Goal: Check status

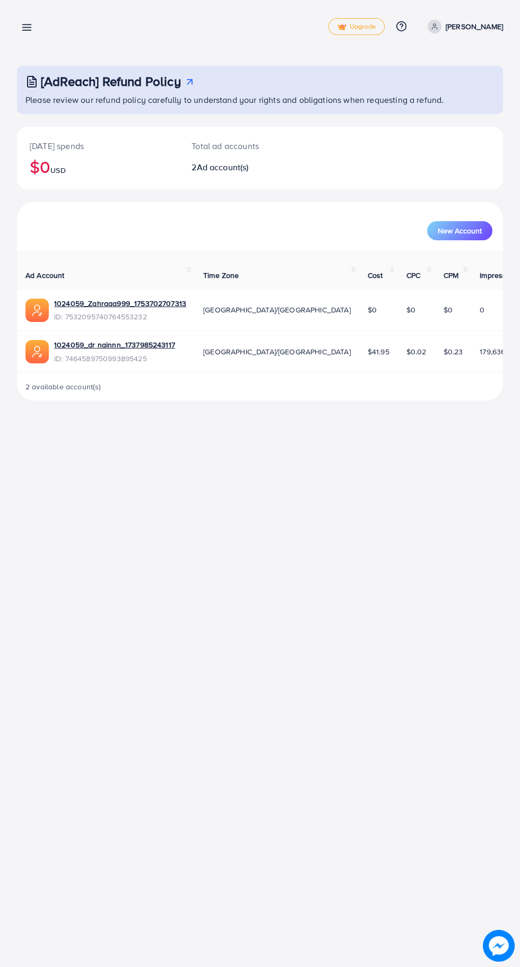
click at [27, 25] on line at bounding box center [27, 25] width 8 height 0
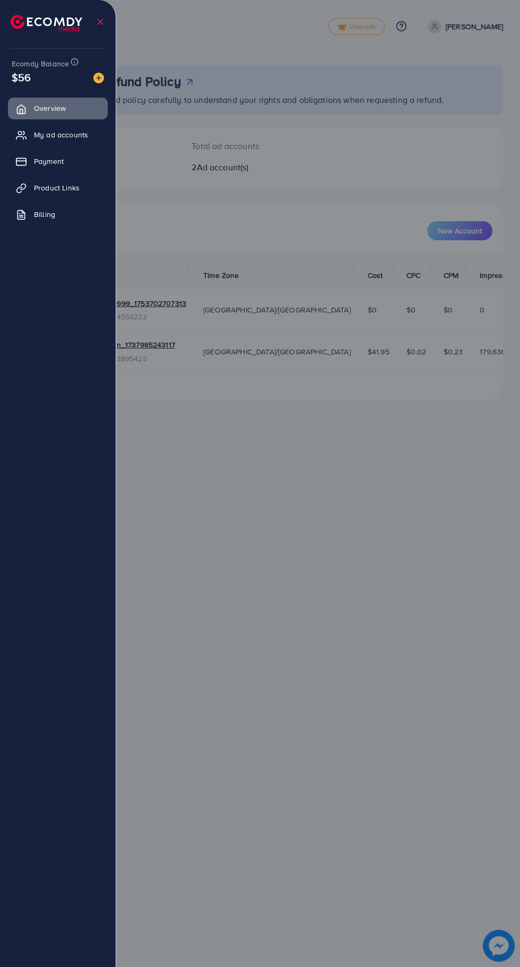
click at [401, 751] on div at bounding box center [260, 580] width 520 height 1161
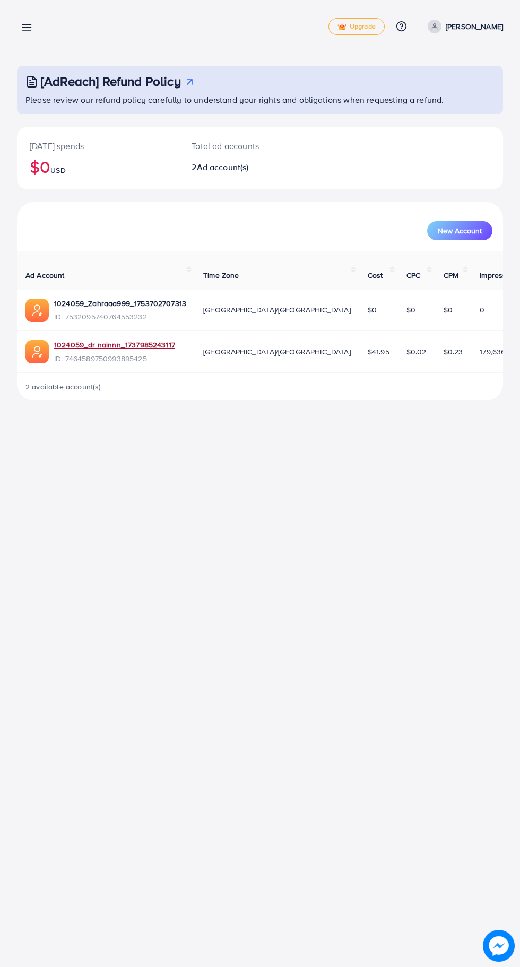
click at [103, 339] on link "1024059_dr nainnn_1737985243117" at bounding box center [114, 344] width 121 height 11
click at [27, 28] on line at bounding box center [27, 28] width 8 height 0
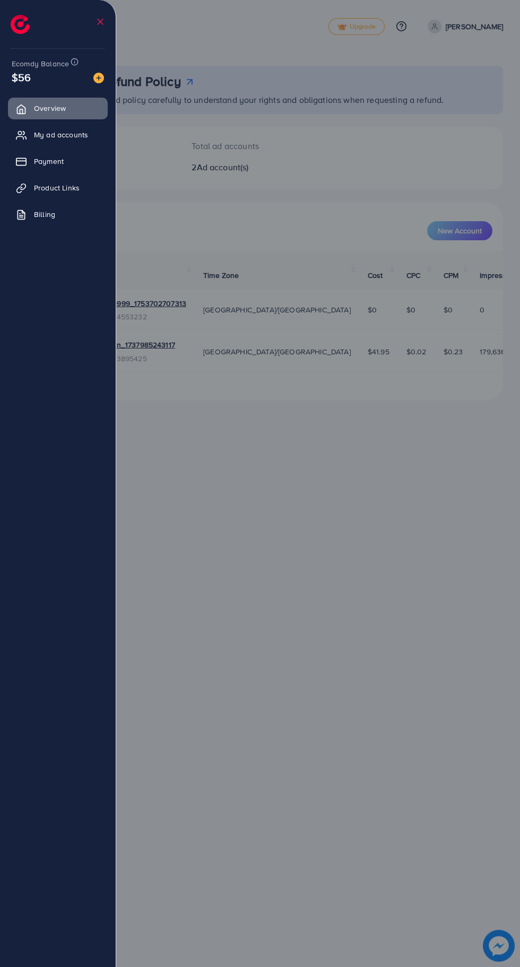
click at [61, 188] on span "Product Links" at bounding box center [57, 187] width 46 height 11
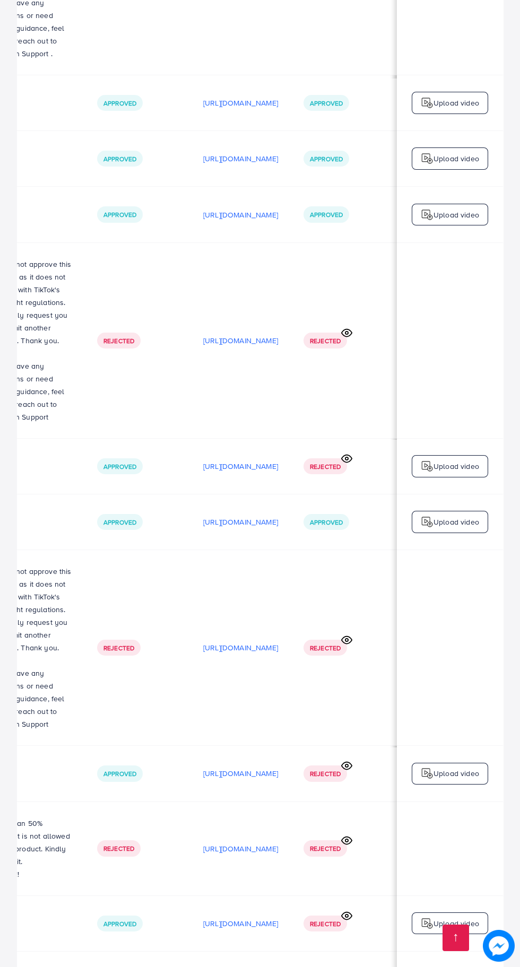
scroll to position [0, 317]
click at [242, 966] on p "[URL][DOMAIN_NAME]" at bounding box center [240, 979] width 75 height 13
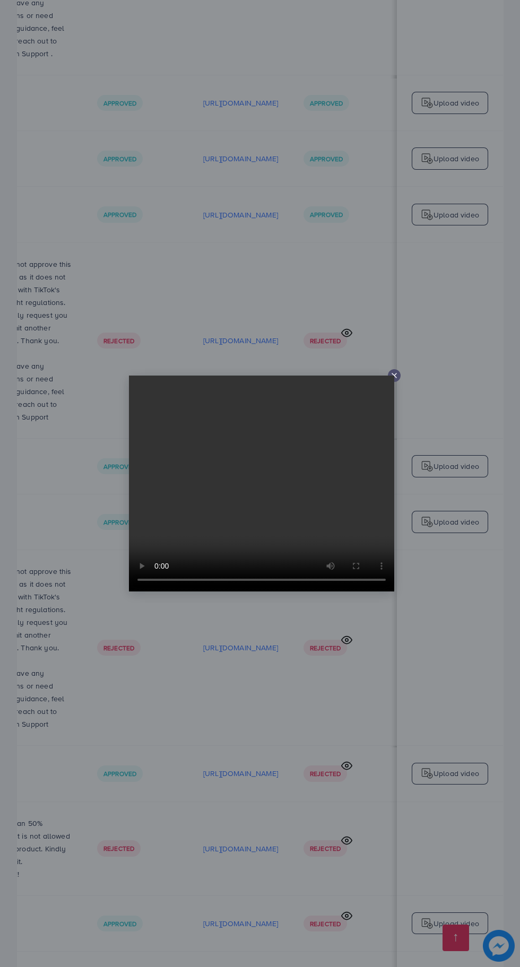
click at [264, 966] on div at bounding box center [260, 483] width 520 height 967
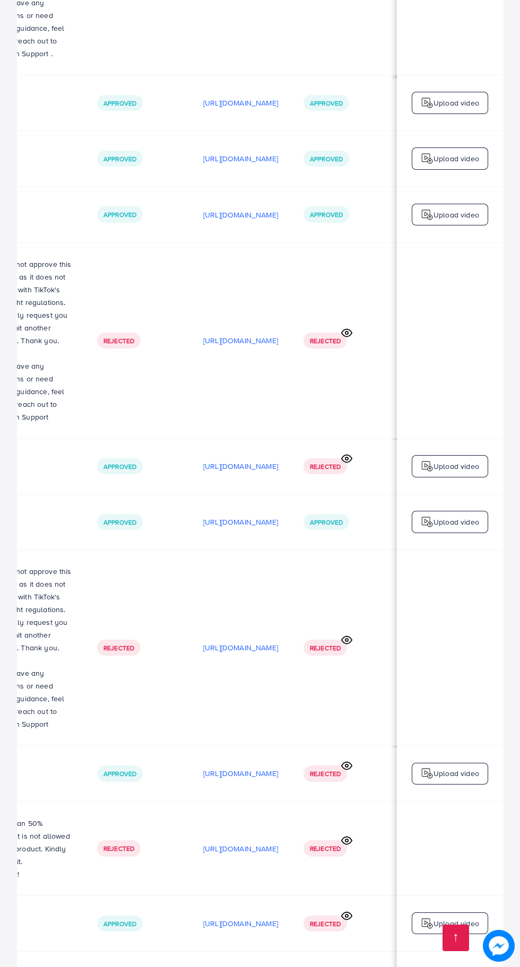
scroll to position [0, 354]
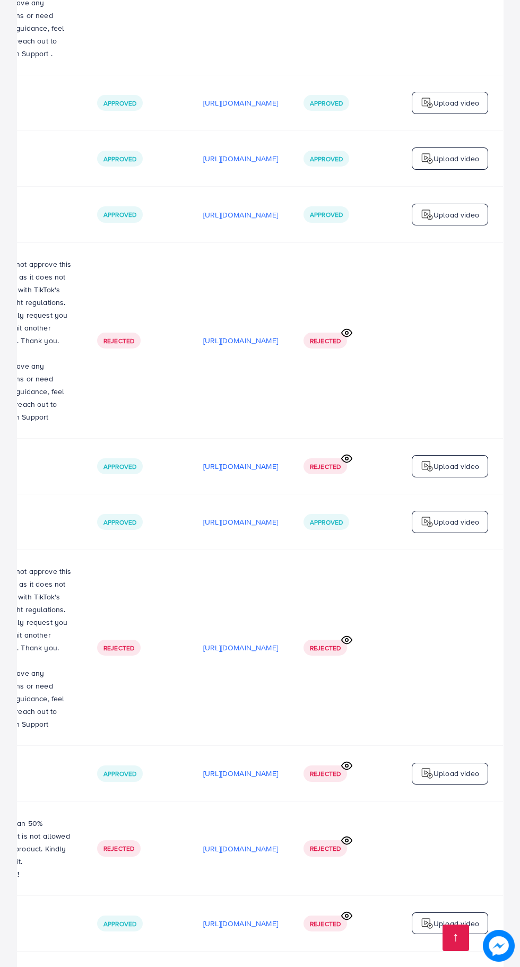
click at [337, 966] on td "Approved" at bounding box center [344, 979] width 106 height 56
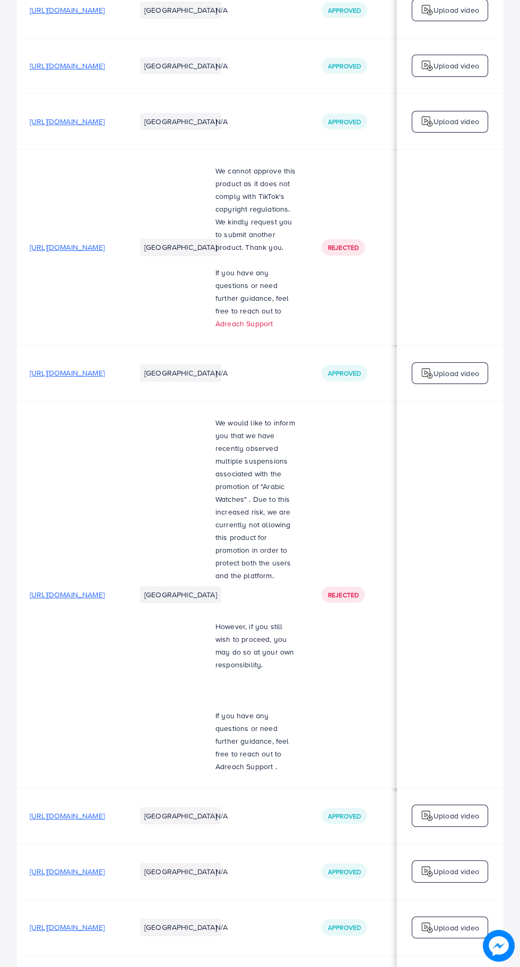
scroll to position [0, 0]
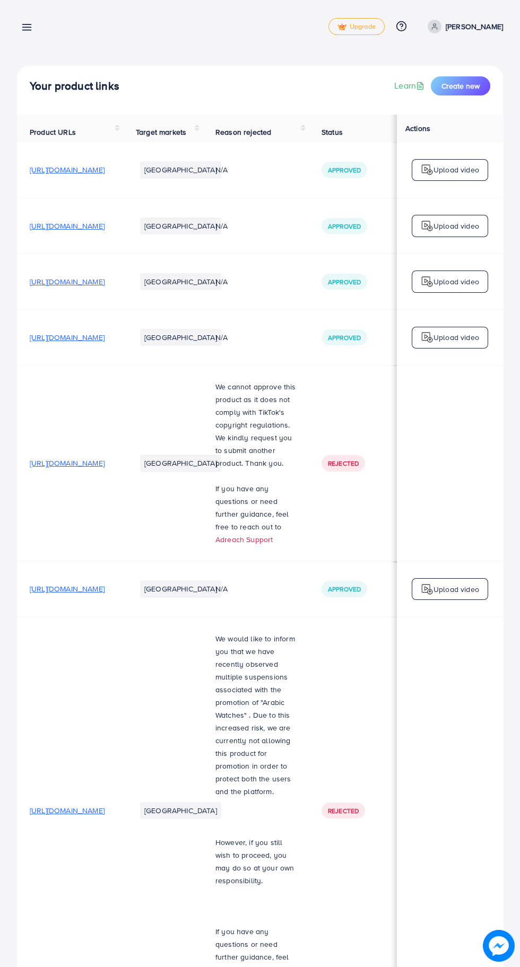
click at [27, 30] on line at bounding box center [27, 30] width 8 height 0
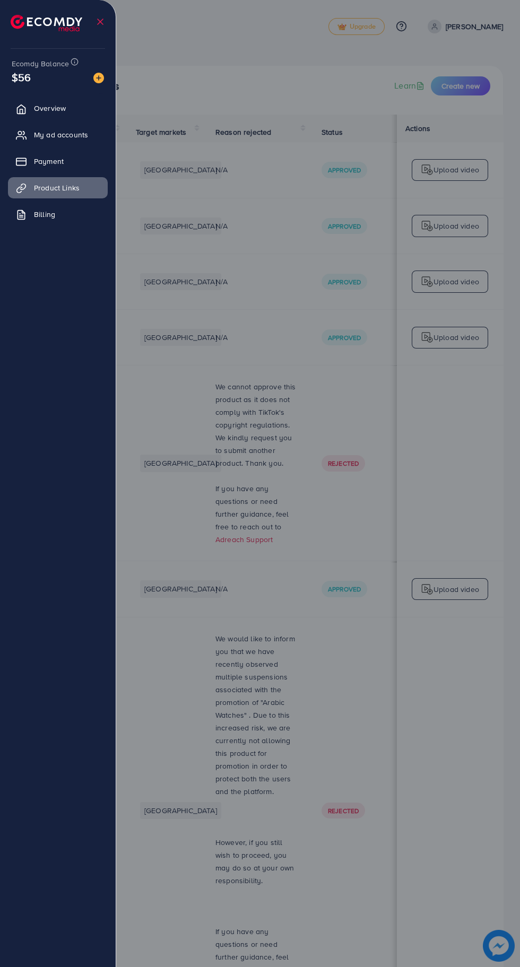
click at [47, 113] on span "Overview" at bounding box center [50, 108] width 32 height 11
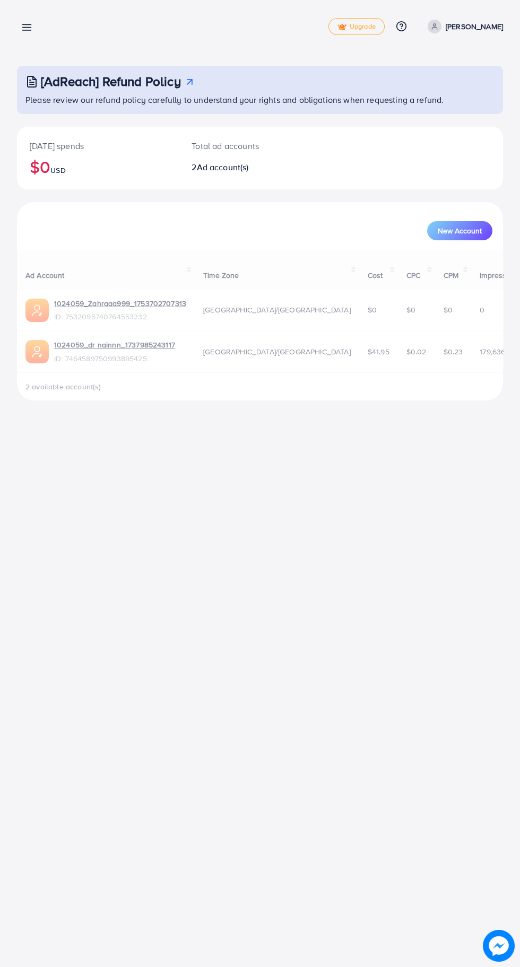
click at [45, 143] on p "[DATE] spends" at bounding box center [98, 146] width 136 height 13
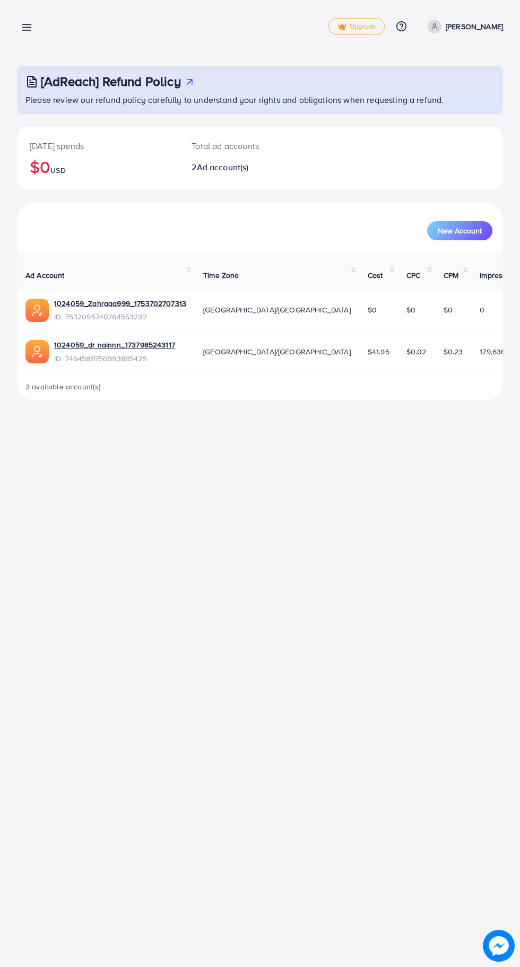
click at [32, 22] on icon at bounding box center [26, 27] width 11 height 11
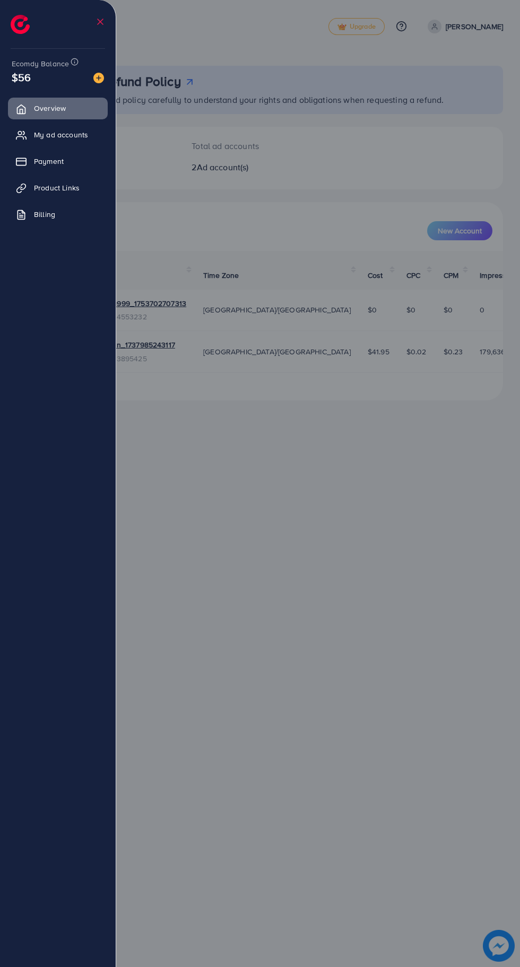
click at [48, 134] on span "My ad accounts" at bounding box center [61, 134] width 54 height 11
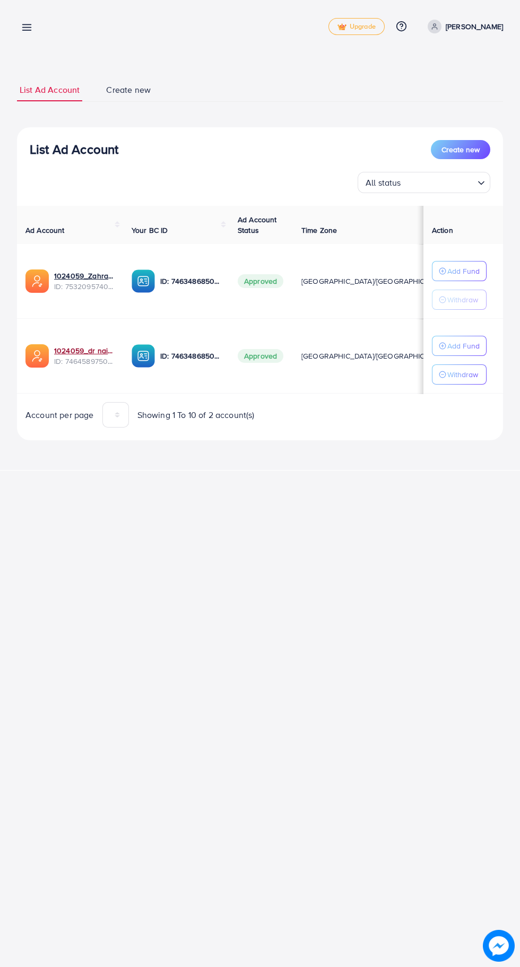
click at [79, 355] on link "1024059_dr nainnn_1737985243117" at bounding box center [84, 350] width 60 height 11
